Goal: Task Accomplishment & Management: Manage account settings

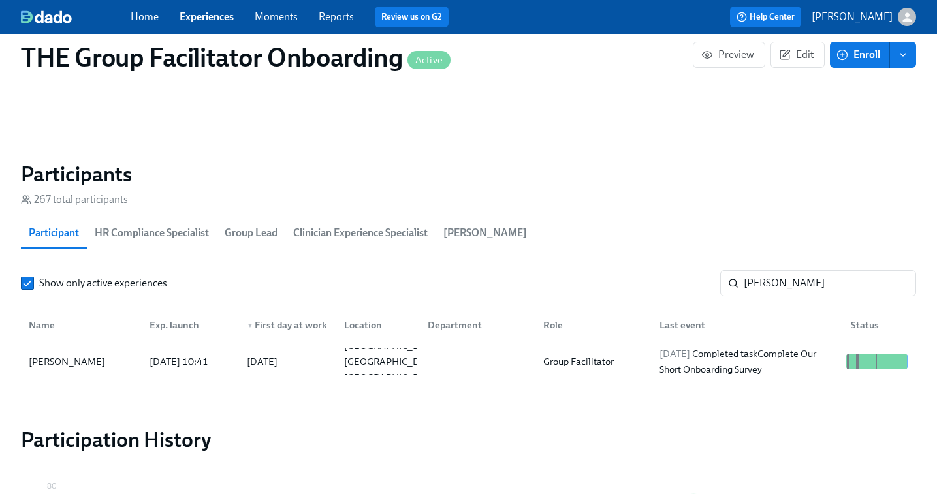
scroll to position [0, 21583]
click at [195, 16] on link "Experiences" at bounding box center [207, 16] width 54 height 12
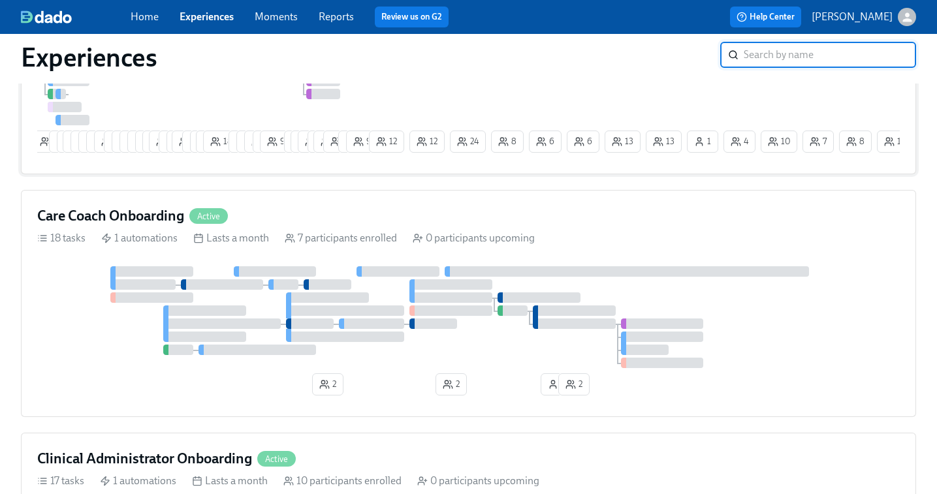
scroll to position [285, 0]
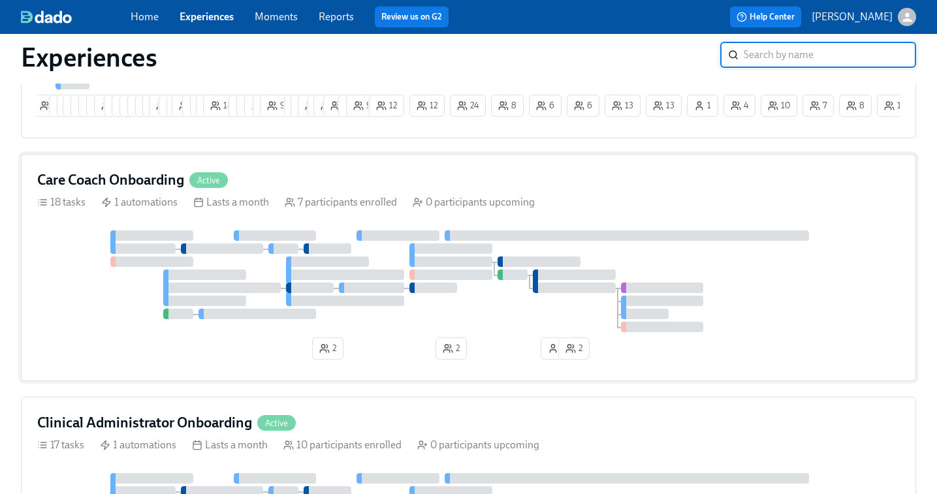
click at [535, 261] on div at bounding box center [468, 281] width 862 height 102
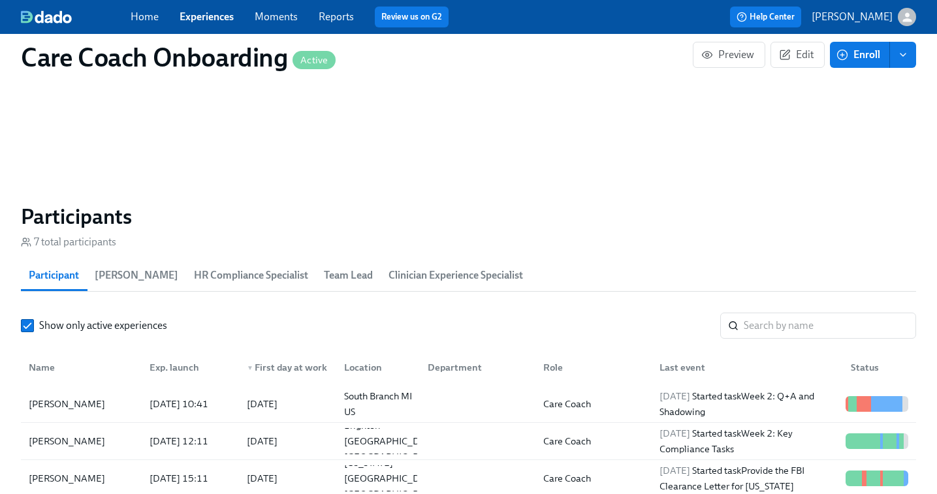
scroll to position [977, 0]
click at [780, 333] on input "search" at bounding box center [830, 325] width 172 height 26
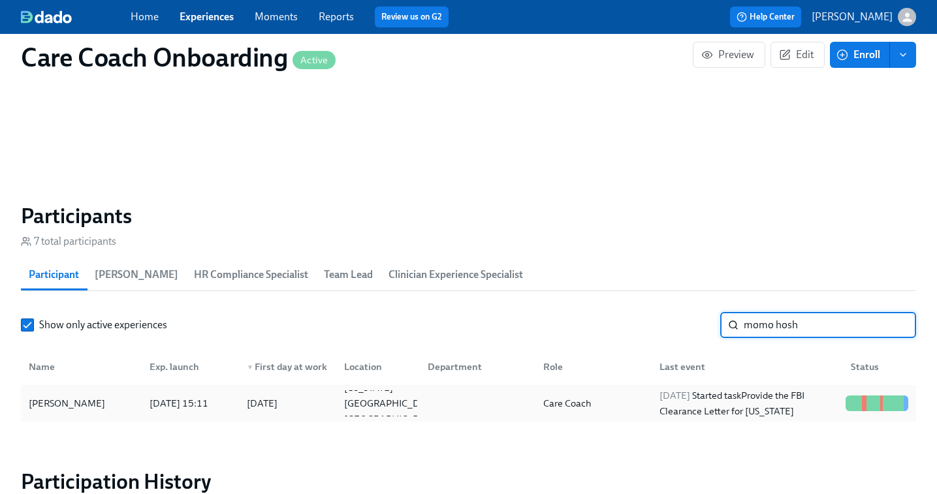
type input "momo hosh"
click at [677, 406] on div "2025/09/03 Started task Provide the FBI Clearance Letter for Pennsylvania" at bounding box center [747, 403] width 186 height 31
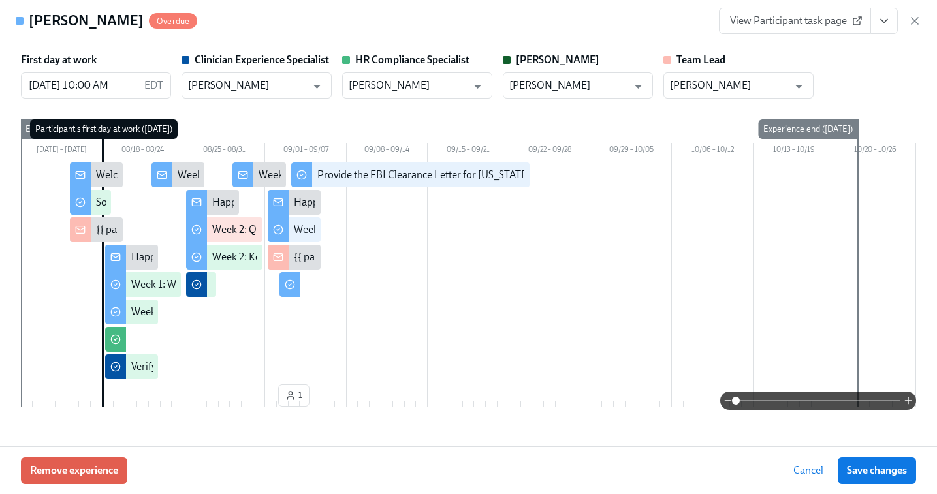
click at [779, 22] on span "View Participant task page" at bounding box center [795, 20] width 130 height 13
click at [888, 24] on icon "View task page" at bounding box center [883, 20] width 13 height 13
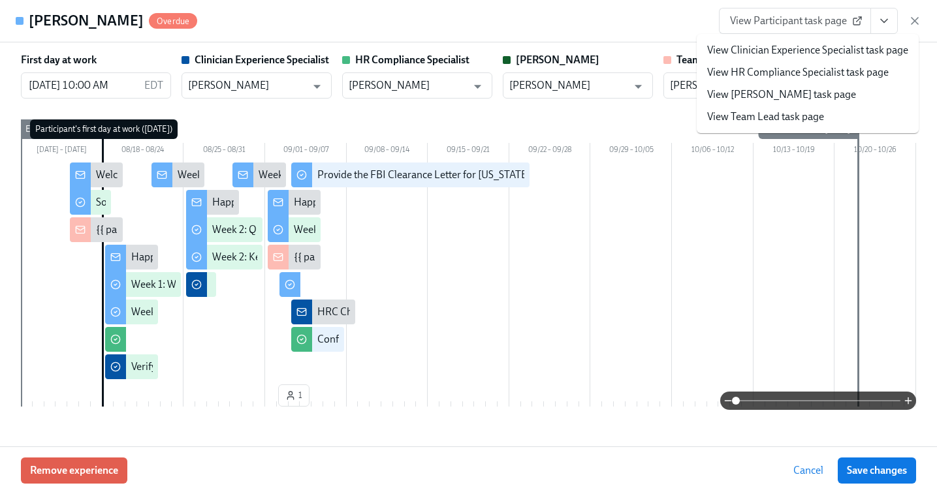
click at [814, 72] on link "View HR Compliance Specialist task page" at bounding box center [798, 72] width 182 height 14
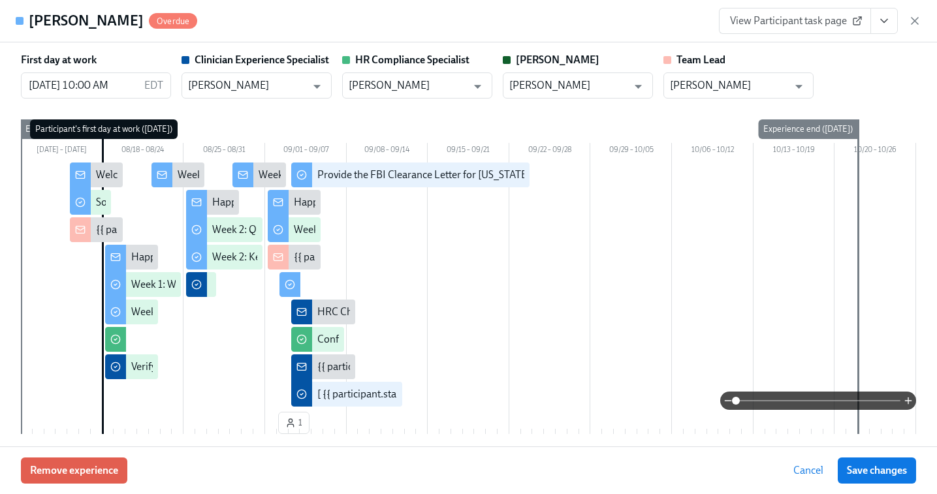
click at [879, 25] on icon "View task page" at bounding box center [883, 20] width 13 height 13
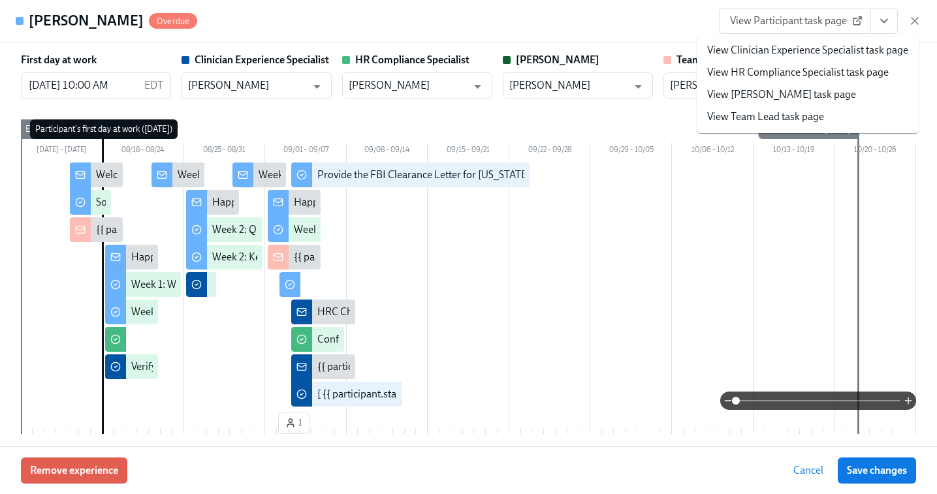
click at [789, 53] on link "View Clinician Experience Specialist task page" at bounding box center [807, 50] width 201 height 14
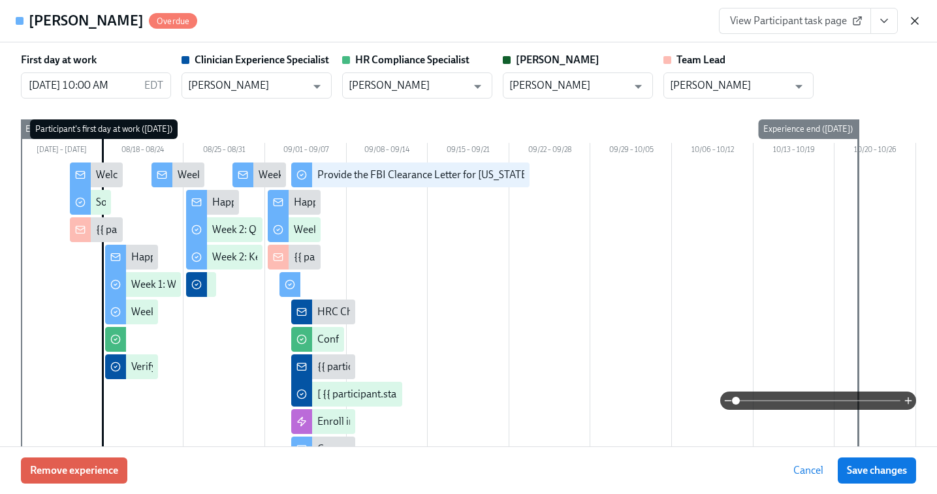
click at [911, 18] on icon "button" at bounding box center [914, 20] width 13 height 13
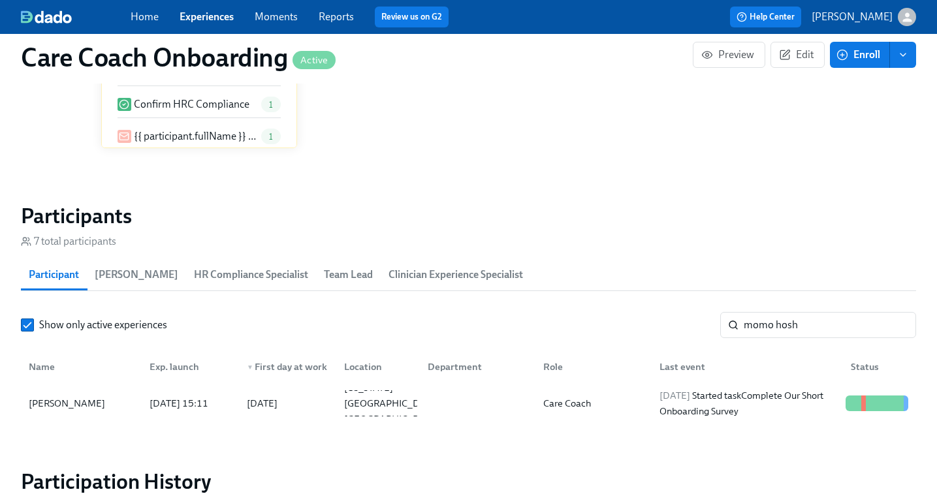
click at [205, 20] on link "Experiences" at bounding box center [207, 16] width 54 height 12
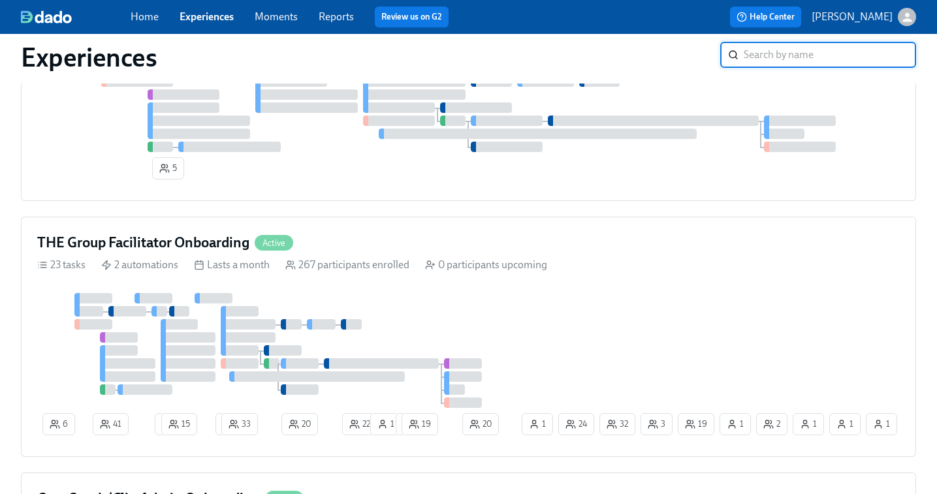
scroll to position [1018, 0]
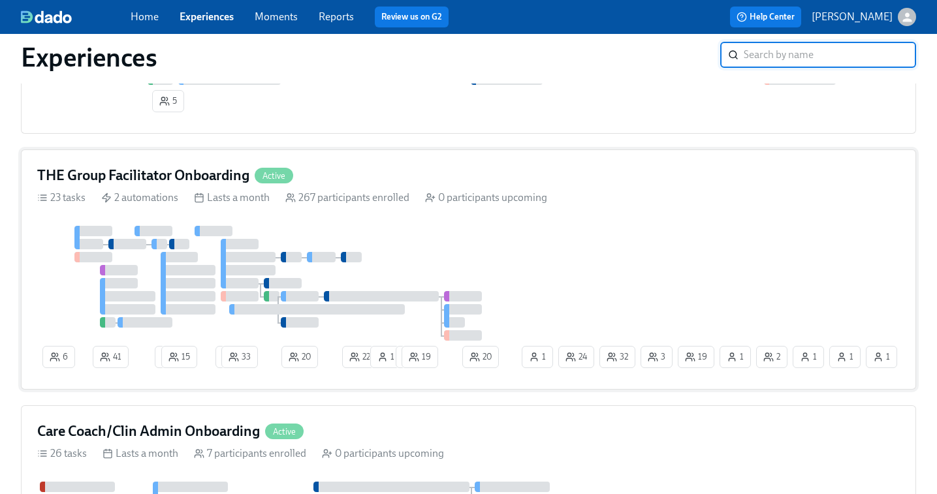
click at [603, 281] on div "6 41 2 15 2 33 20 22 1 1 19 19 32 1 3 2 24 1 1 20 1 1" at bounding box center [468, 300] width 862 height 148
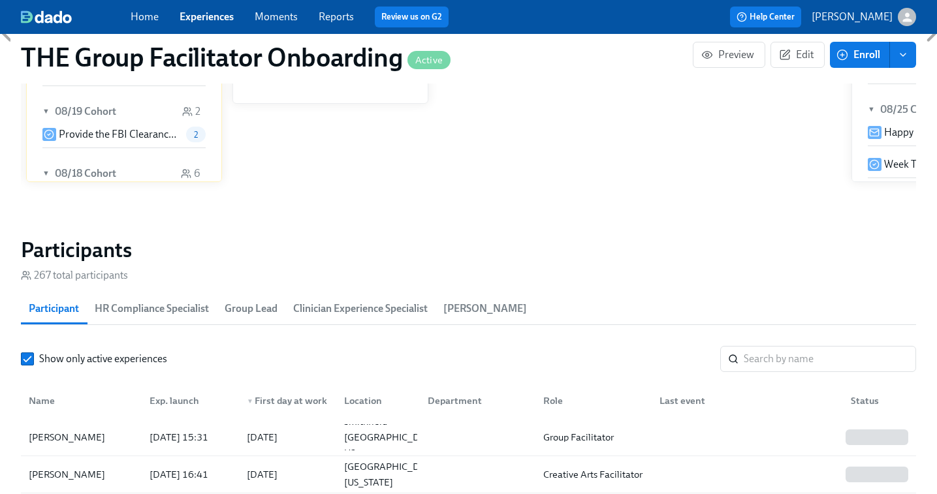
scroll to position [10, 0]
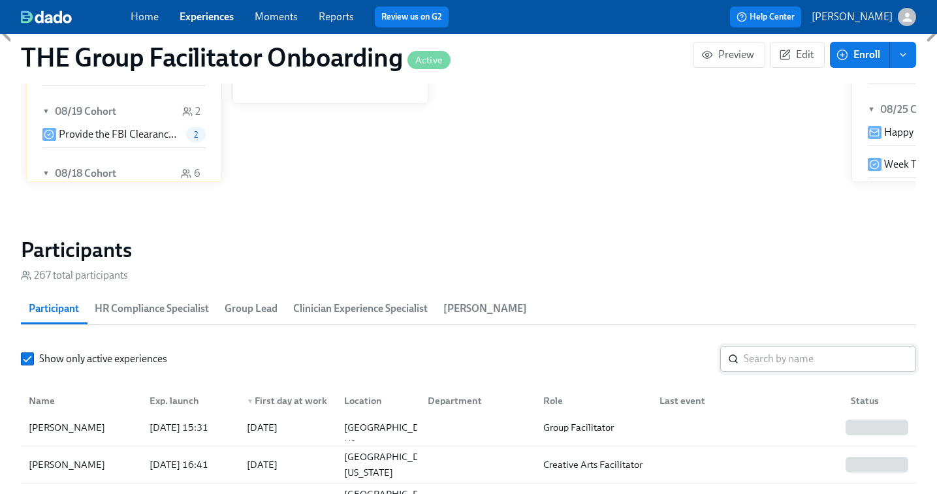
click at [764, 357] on input "search" at bounding box center [830, 359] width 172 height 26
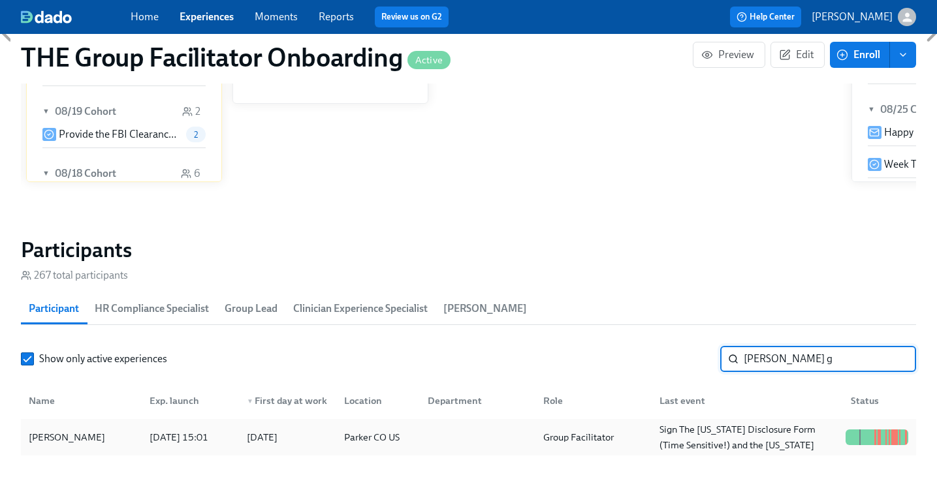
click at [759, 423] on div "Rahel Girma 2025/08/01 15:01 2025/08/04 Parker CO US Group Facilitator 2025/08/…" at bounding box center [468, 437] width 895 height 37
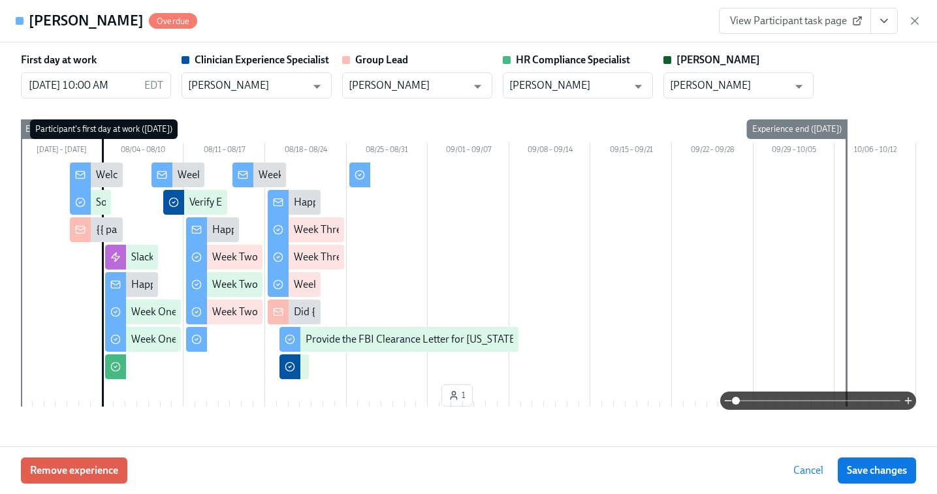
click at [797, 24] on span "View Participant task page" at bounding box center [795, 20] width 130 height 13
click at [918, 25] on icon "button" at bounding box center [914, 20] width 13 height 13
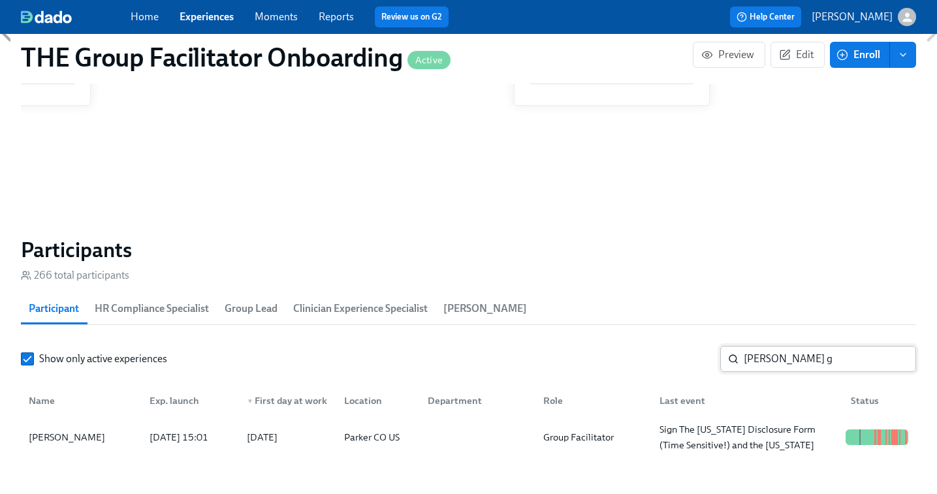
click at [765, 361] on input "rahel g" at bounding box center [830, 359] width 172 height 26
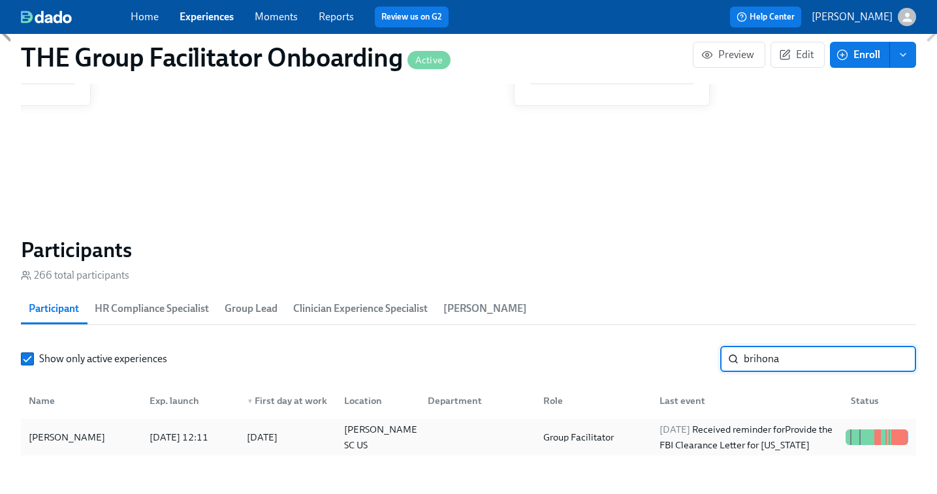
type input "brihona"
click at [667, 439] on div "2025/09/02 Received reminder for Provide the FBI Clearance Letter for Pennsylva…" at bounding box center [747, 437] width 186 height 31
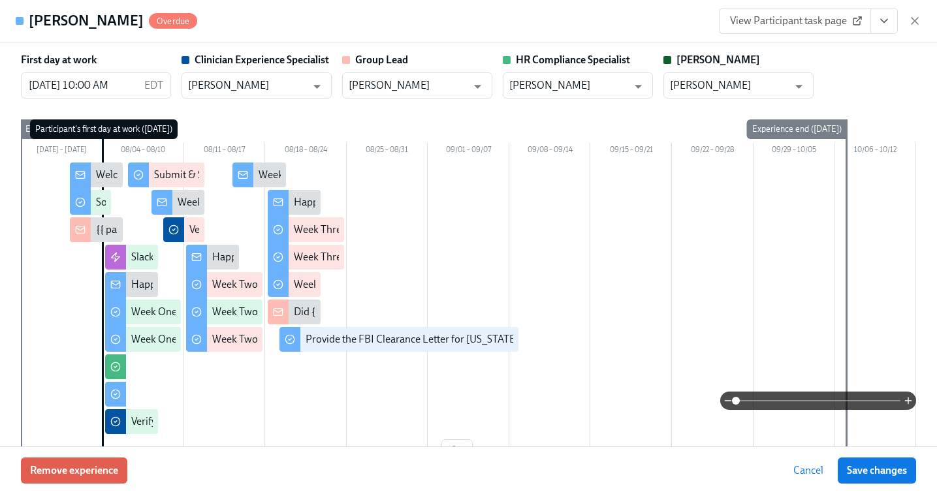
click at [806, 24] on span "View Participant task page" at bounding box center [795, 20] width 130 height 13
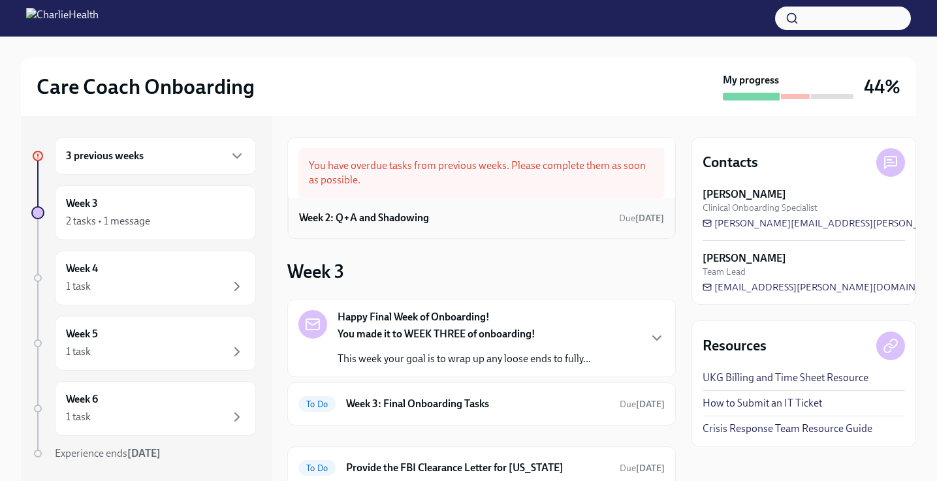
click at [412, 229] on div "Week 2: Q+A and Shadowing Due 2 days ago" at bounding box center [481, 218] width 387 height 40
click at [407, 226] on div "Week 2: Q+A and Shadowing Due 2 days ago" at bounding box center [481, 218] width 365 height 20
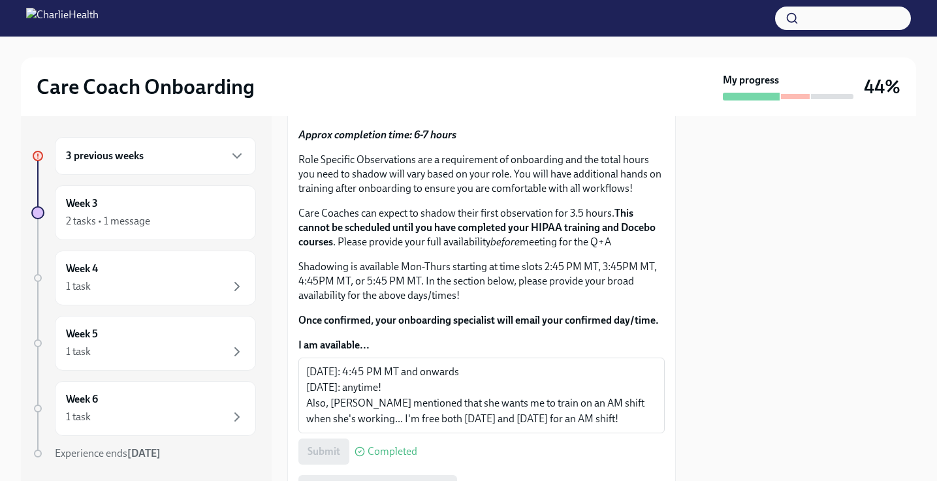
scroll to position [481, 0]
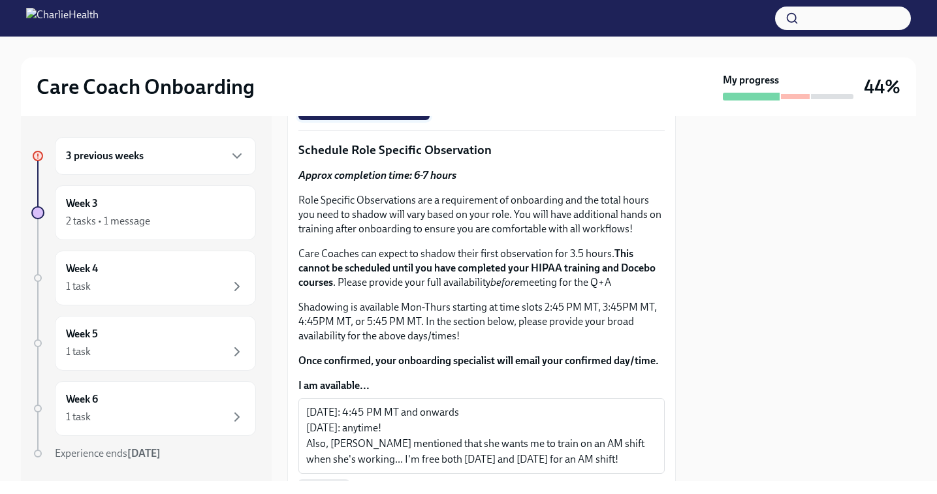
click at [383, 114] on span "I have attended my Q+A!" at bounding box center [364, 107] width 113 height 13
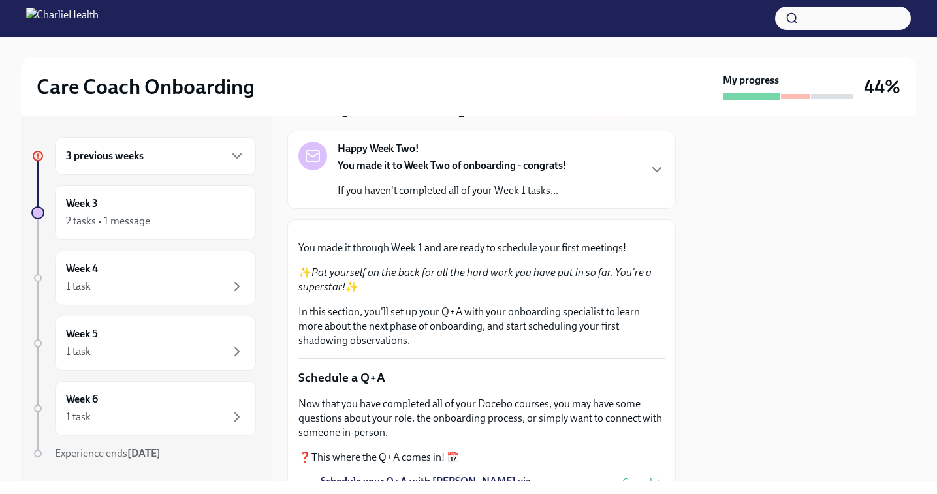
scroll to position [0, 0]
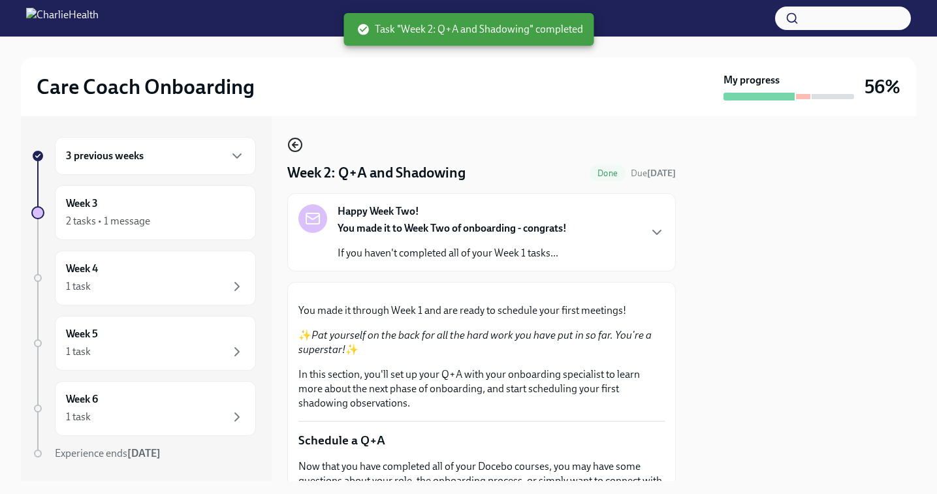
click at [296, 144] on icon "button" at bounding box center [295, 145] width 16 height 16
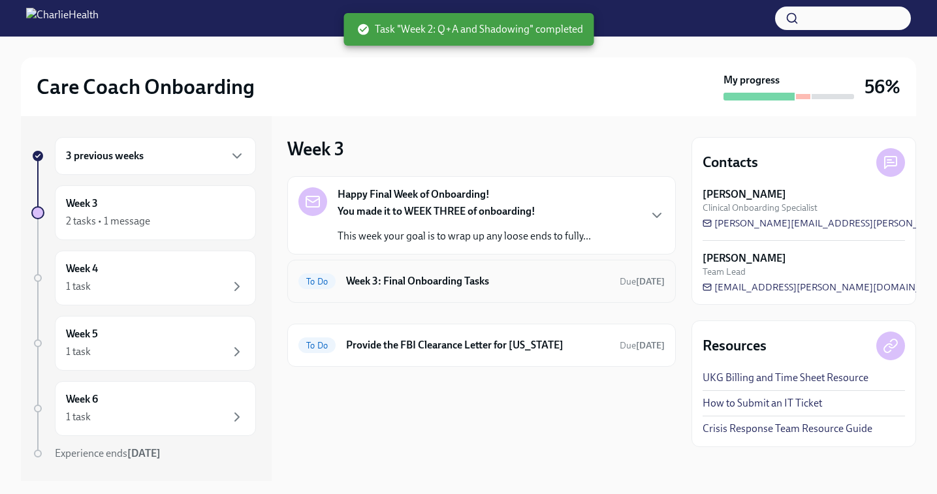
click at [422, 282] on h6 "Week 3: Final Onboarding Tasks" at bounding box center [477, 281] width 263 height 14
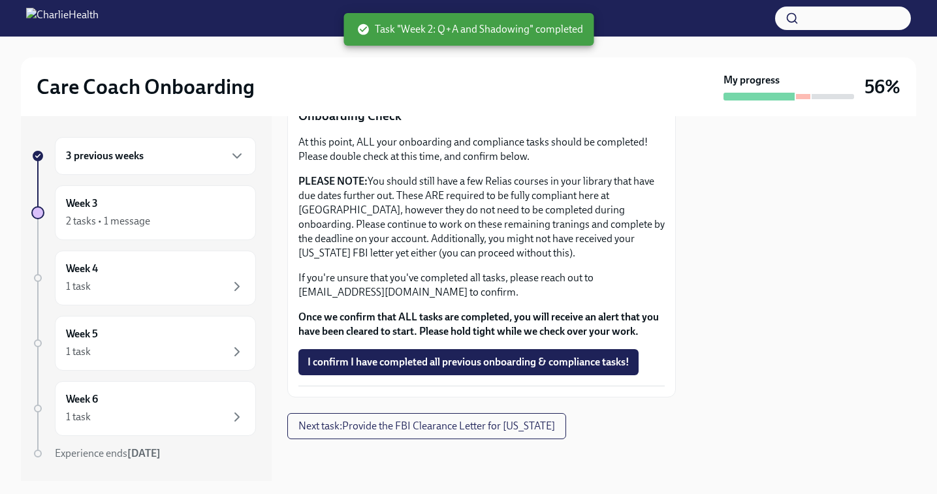
scroll to position [430, 0]
click at [417, 363] on span "I confirm I have completed all previous onboarding & compliance tasks!" at bounding box center [469, 362] width 322 height 13
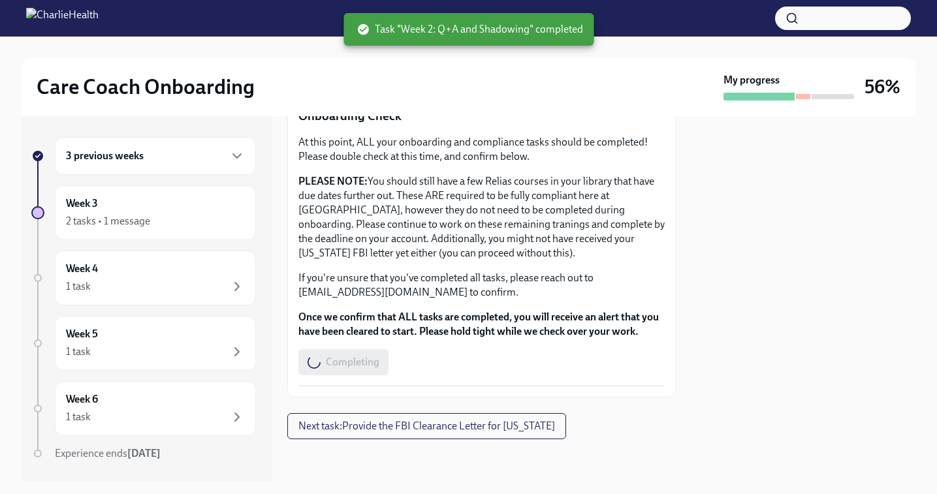
scroll to position [0, 0]
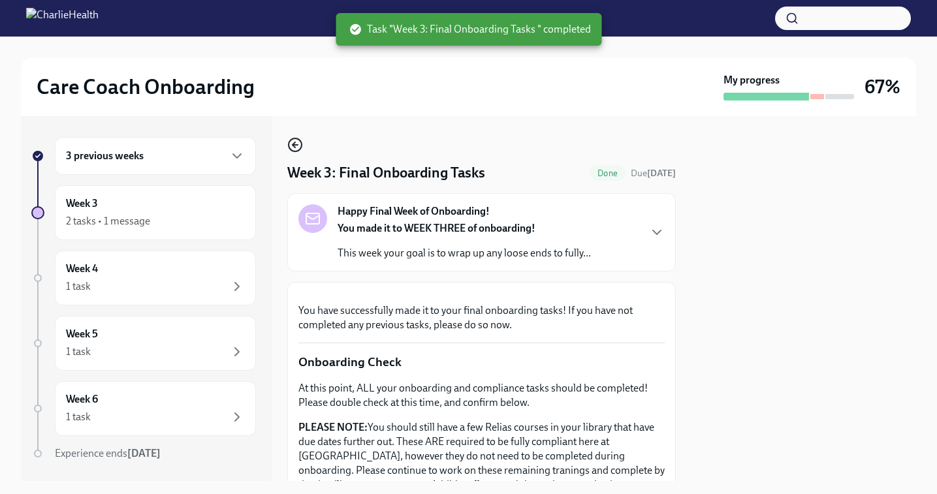
click at [296, 145] on icon "button" at bounding box center [294, 145] width 5 height 0
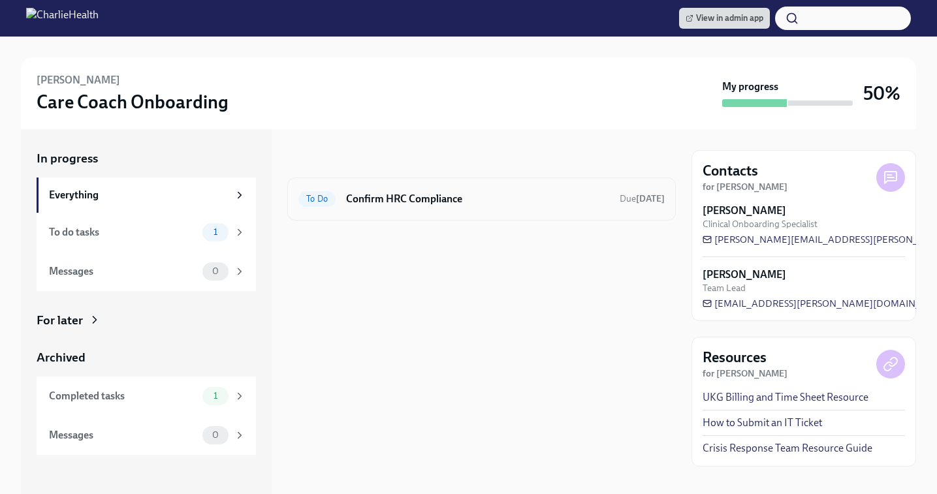
click at [413, 195] on h6 "Confirm HRC Compliance" at bounding box center [477, 199] width 263 height 14
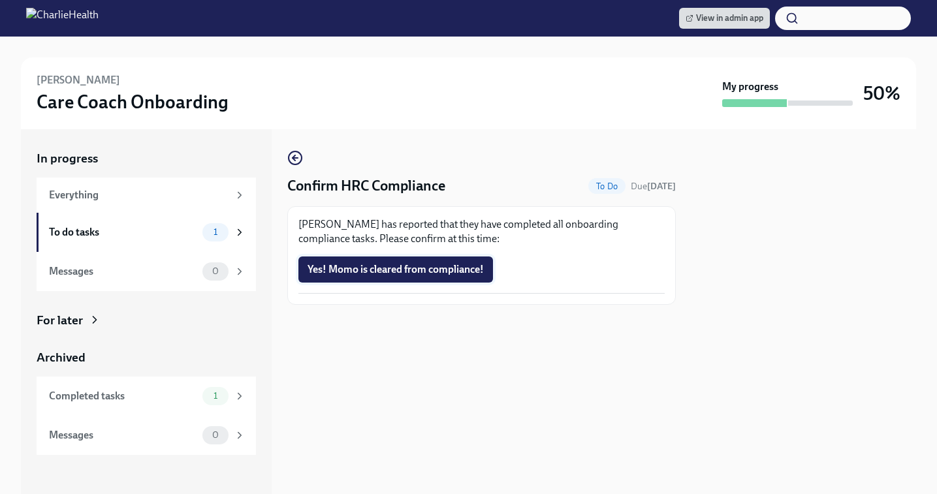
click at [390, 268] on span "Yes! Momo is cleared from compliance!" at bounding box center [396, 269] width 176 height 13
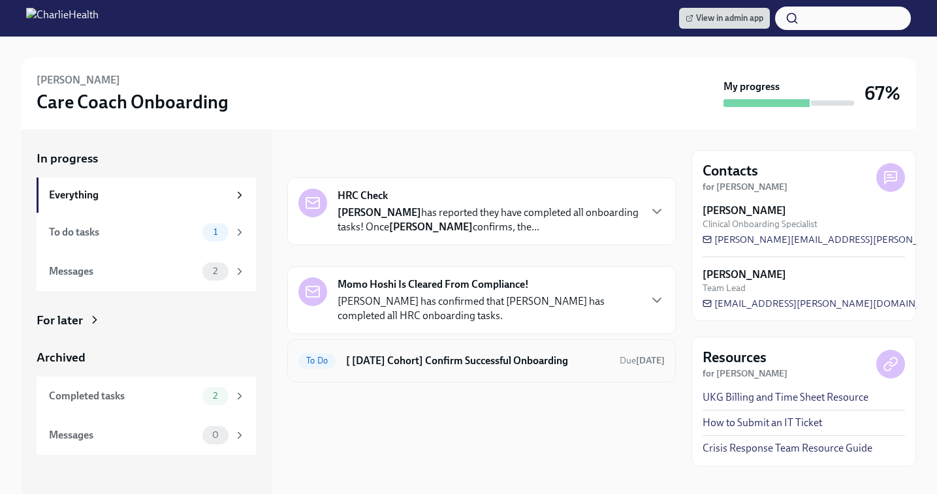
click at [391, 351] on div "To Do [ [DATE] Cohort] Confirm Successful Onboarding Due [DATE]" at bounding box center [481, 361] width 366 height 21
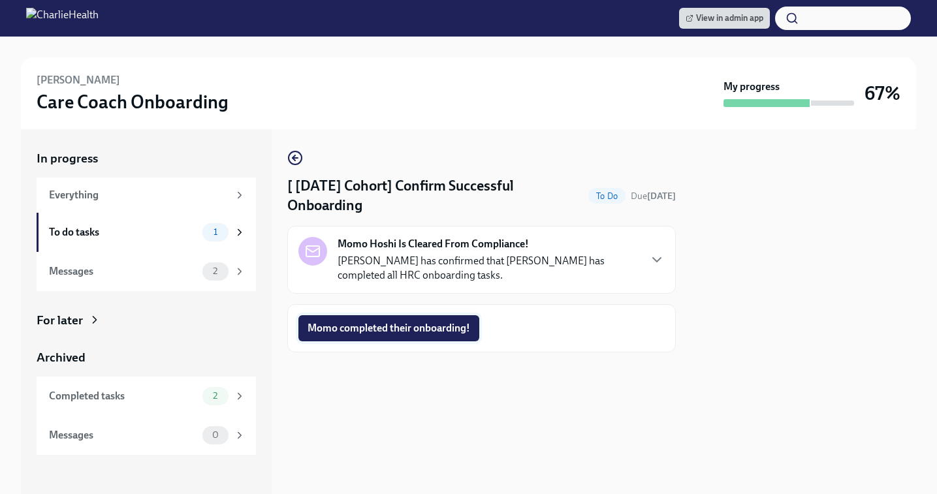
click at [372, 331] on span "Momo completed their onboarding!" at bounding box center [389, 328] width 163 height 13
